Goal: Use online tool/utility

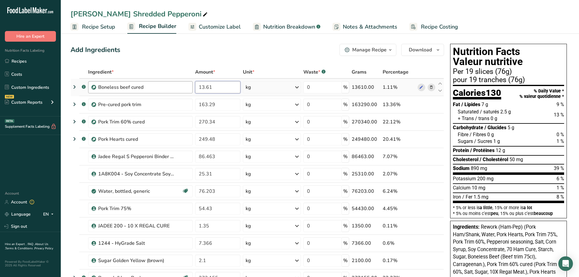
drag, startPoint x: 233, startPoint y: 89, endPoint x: 185, endPoint y: 81, distance: 49.2
click at [188, 82] on tr ".a-a{fill:#347362;}.b-a{fill:#fff;} Boneless beef cured 13.61 kg Weight Units g…" at bounding box center [257, 87] width 373 height 17
type input "2.26"
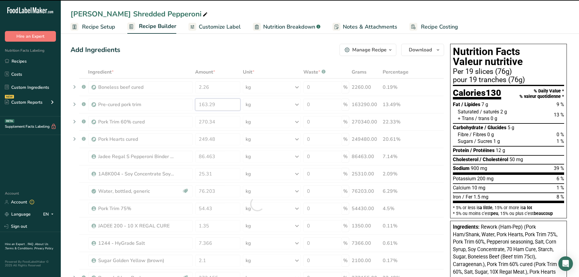
drag, startPoint x: 216, startPoint y: 104, endPoint x: 179, endPoint y: 96, distance: 37.7
click at [179, 96] on div "Ingredient * Amount * Unit * Waste * .a-a{fill:#347362;}.b-a{fill:#fff;} Grams …" at bounding box center [256, 204] width 373 height 276
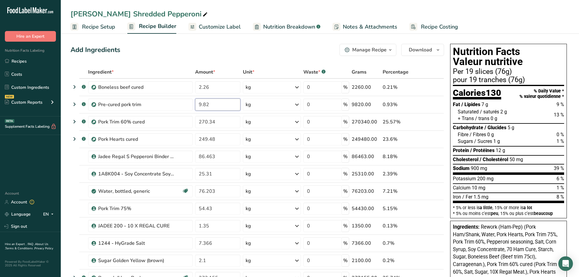
type input "9.82"
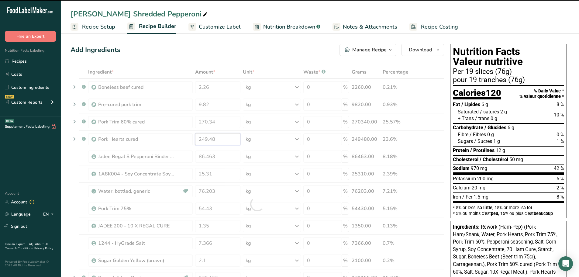
drag, startPoint x: 220, startPoint y: 142, endPoint x: 189, endPoint y: 142, distance: 31.3
click at [189, 142] on div "Ingredient * Amount * Unit * Waste * .a-a{fill:#347362;}.b-a{fill:#fff;} Grams …" at bounding box center [256, 204] width 373 height 276
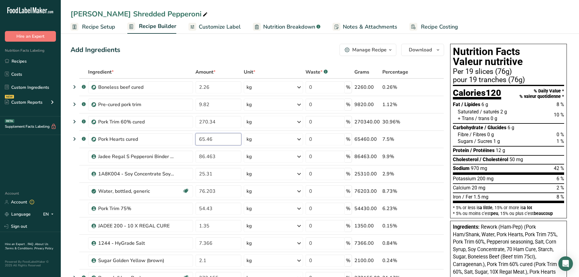
type input "65.46"
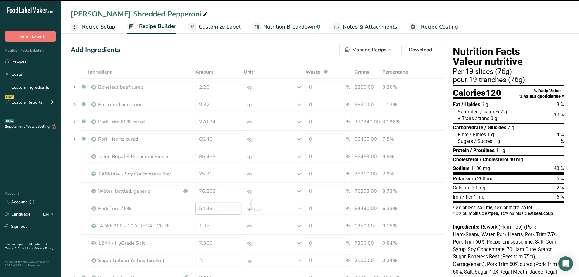
drag, startPoint x: 224, startPoint y: 209, endPoint x: 179, endPoint y: 208, distance: 44.3
click at [179, 208] on div "Ingredient * Amount * Unit * Waste * .a-a{fill:#347362;}.b-a{fill:#fff;} Grams …" at bounding box center [256, 204] width 373 height 276
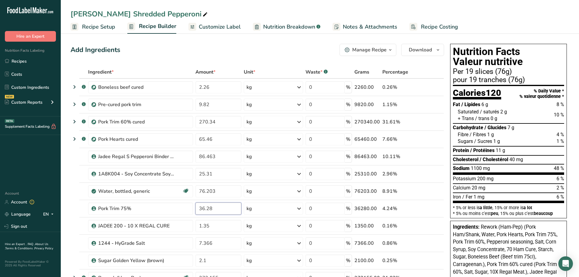
type input "36.28"
click at [217, 124] on div "Ingredient * Amount * Unit * Waste * .a-a{fill:#347362;}.b-a{fill:#fff;} Grams …" at bounding box center [256, 204] width 373 height 276
type input "2"
type input "56.69"
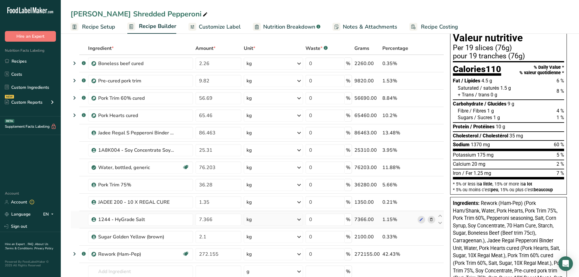
scroll to position [30, 0]
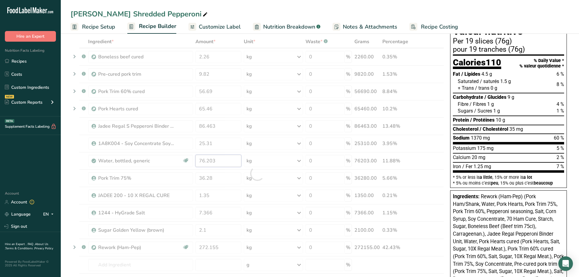
drag, startPoint x: 227, startPoint y: 160, endPoint x: 180, endPoint y: 158, distance: 46.2
click at [180, 158] on div "Ingredient * Amount * Unit * Waste * .a-a{fill:#347362;}.b-a{fill:#fff;} Grams …" at bounding box center [256, 173] width 373 height 276
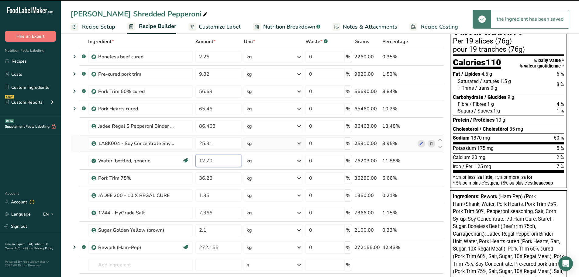
type input "76.203"
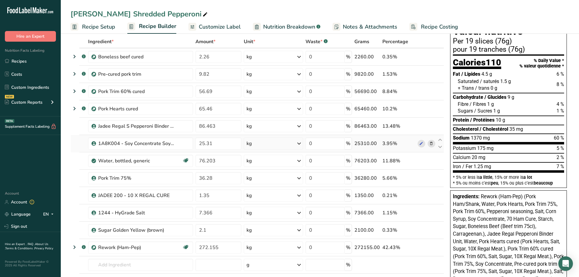
click at [432, 142] on div "Ingredient * Amount * Unit * Waste * .a-a{fill:#347362;}.b-a{fill:#fff;} Grams …" at bounding box center [256, 173] width 373 height 276
click at [432, 229] on icon at bounding box center [431, 230] width 4 height 6
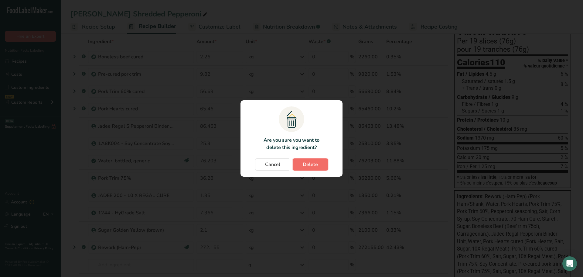
click at [320, 167] on button "Delete" at bounding box center [310, 164] width 35 height 12
type input "272.155"
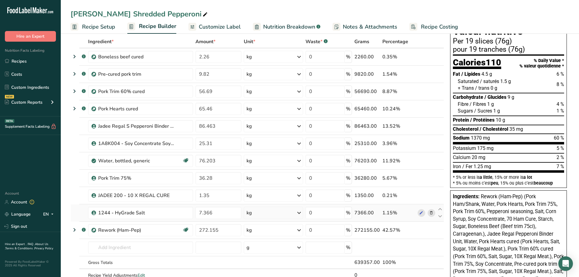
click at [432, 213] on icon at bounding box center [431, 213] width 4 height 6
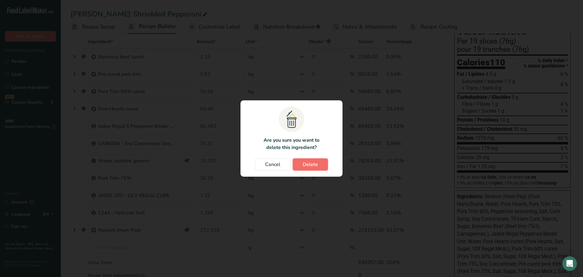
click at [312, 164] on span "Delete" at bounding box center [310, 164] width 15 height 7
type input "272.155"
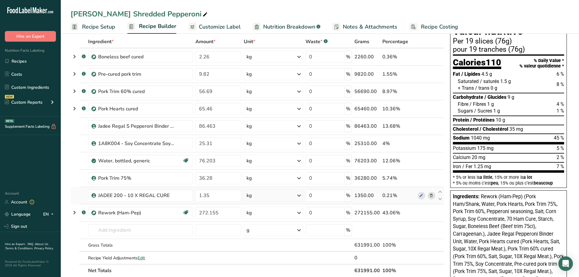
click at [429, 196] on icon at bounding box center [431, 195] width 4 height 6
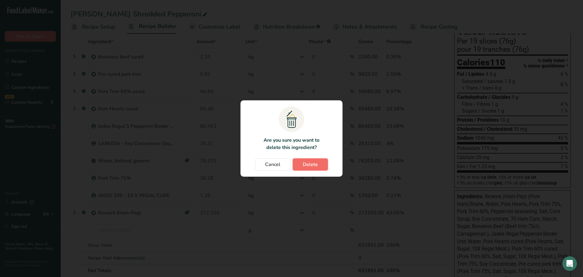
click at [303, 166] on span "Delete" at bounding box center [310, 164] width 15 height 7
type input "272.155"
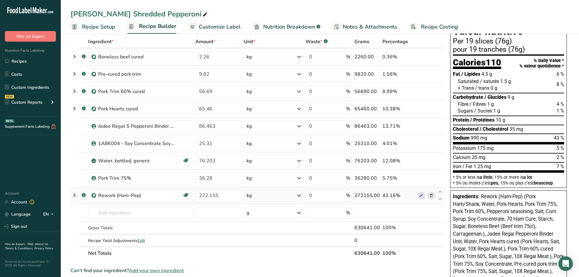
click at [431, 196] on icon at bounding box center [431, 195] width 4 height 6
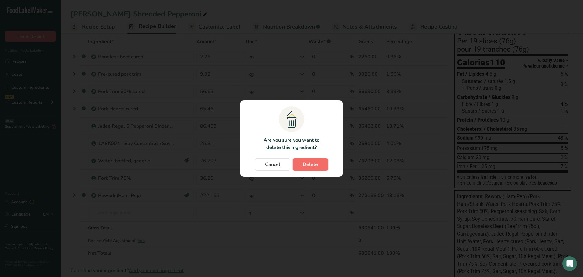
click at [314, 166] on span "Delete" at bounding box center [310, 164] width 15 height 7
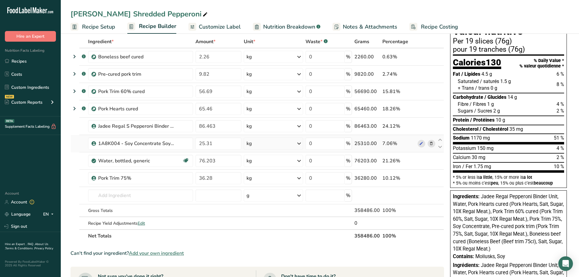
click at [430, 143] on icon at bounding box center [431, 143] width 4 height 6
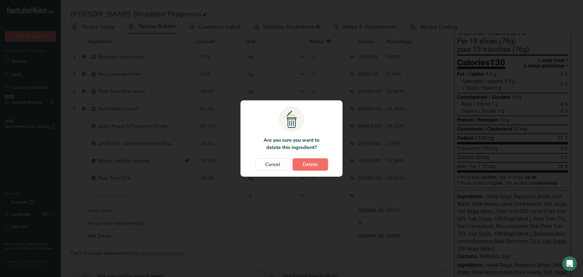
click at [310, 164] on span "Delete" at bounding box center [310, 164] width 15 height 7
type input "76.203"
type input "36.28"
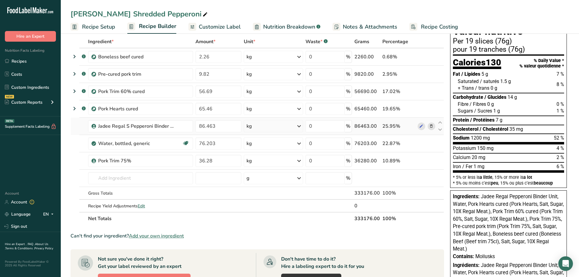
click at [431, 125] on icon at bounding box center [431, 126] width 4 height 6
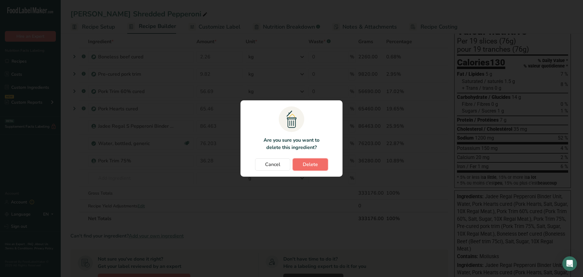
click at [306, 162] on span "Delete" at bounding box center [310, 164] width 15 height 7
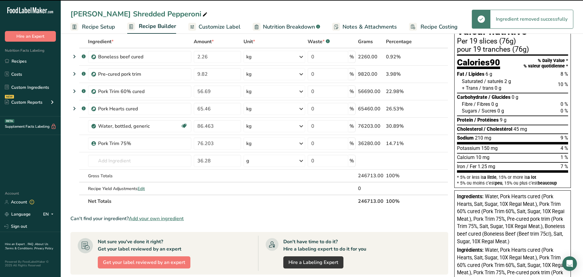
type input "76.203"
type input "36.28"
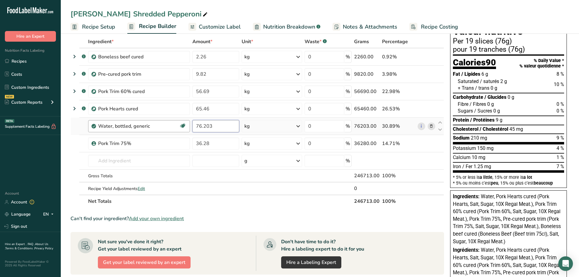
drag, startPoint x: 215, startPoint y: 128, endPoint x: 189, endPoint y: 122, distance: 25.8
click at [189, 122] on tr "Water, bottled, generic Dairy free Gluten free Vegan Vegetarian Soy free 76.203…" at bounding box center [257, 126] width 373 height 17
type input "12.70"
click at [254, 190] on div "Ingredient * Amount * Unit * Waste * .a-a{fill:#347362;}.b-a{fill:#fff;} Grams …" at bounding box center [256, 121] width 373 height 172
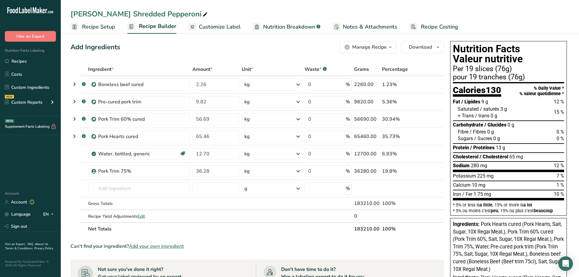
scroll to position [0, 0]
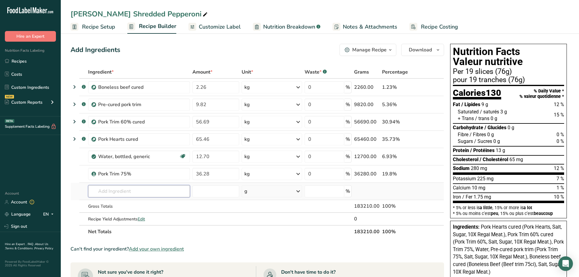
click at [109, 189] on input "text" at bounding box center [139, 191] width 102 height 12
click at [164, 193] on input "text" at bounding box center [139, 191] width 102 height 12
type input "d"
click at [30, 227] on link "Sign out" at bounding box center [30, 226] width 61 height 11
